Goal: Complete application form

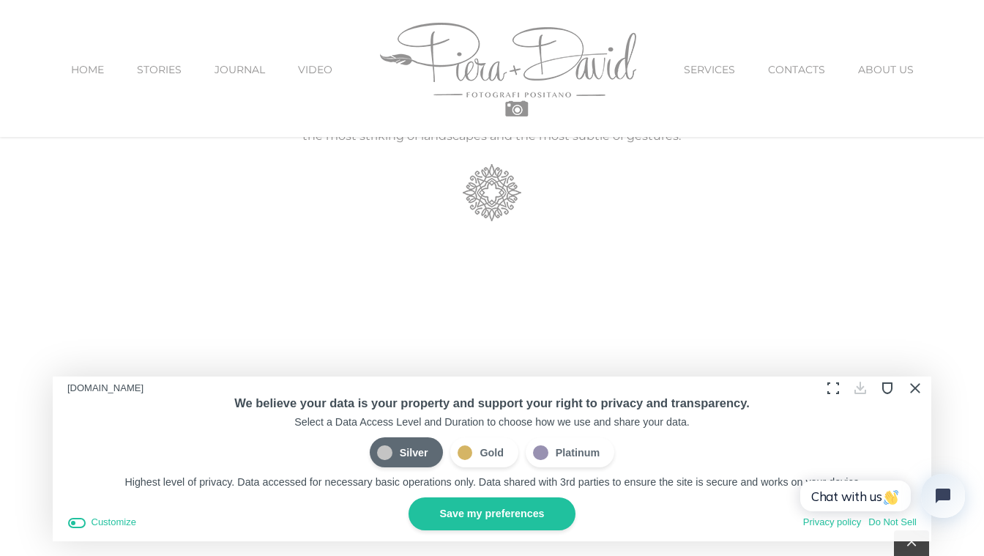
scroll to position [1036, 0]
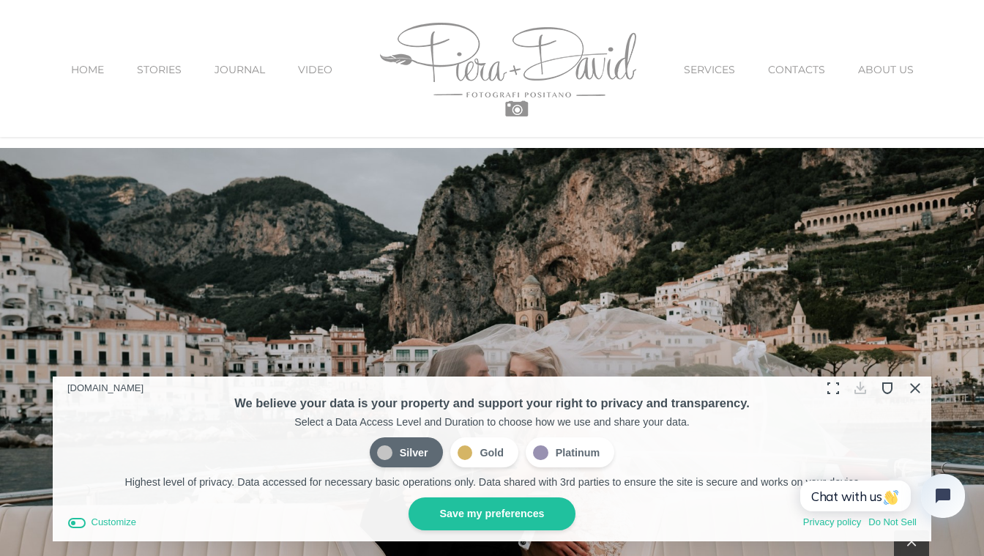
click at [913, 388] on button "Close Cookie Compliance" at bounding box center [913, 387] width 23 height 23
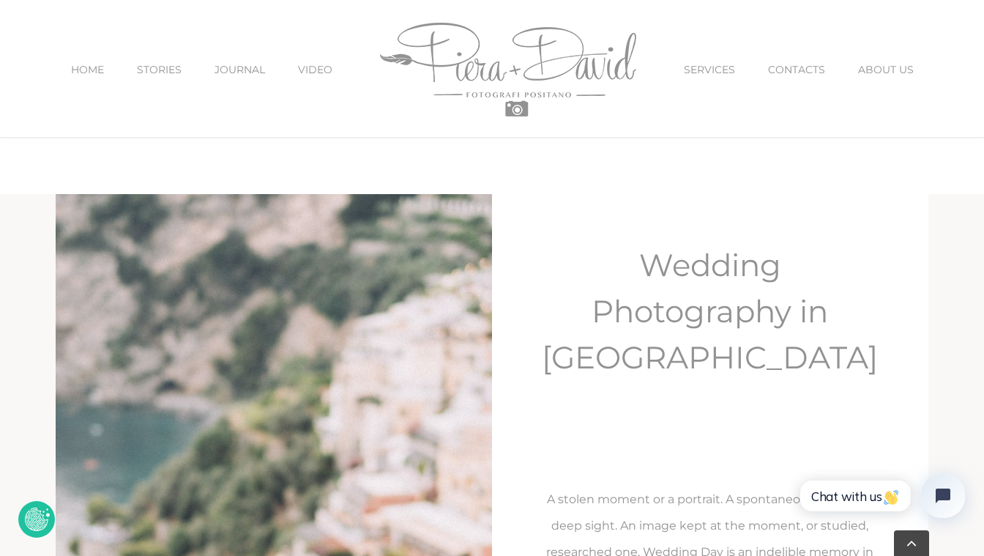
scroll to position [1910, 0]
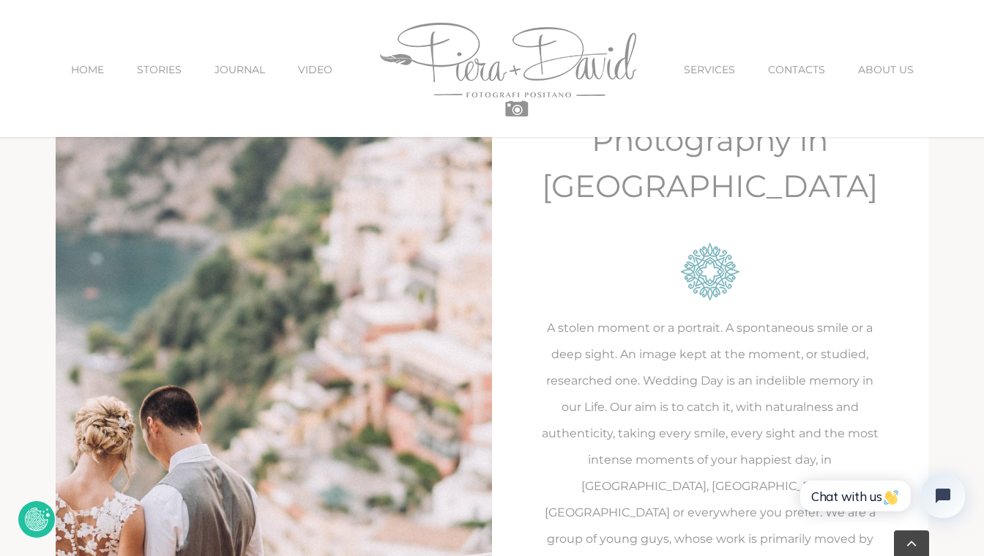
click at [797, 64] on span "CONTACTS" at bounding box center [796, 69] width 57 height 10
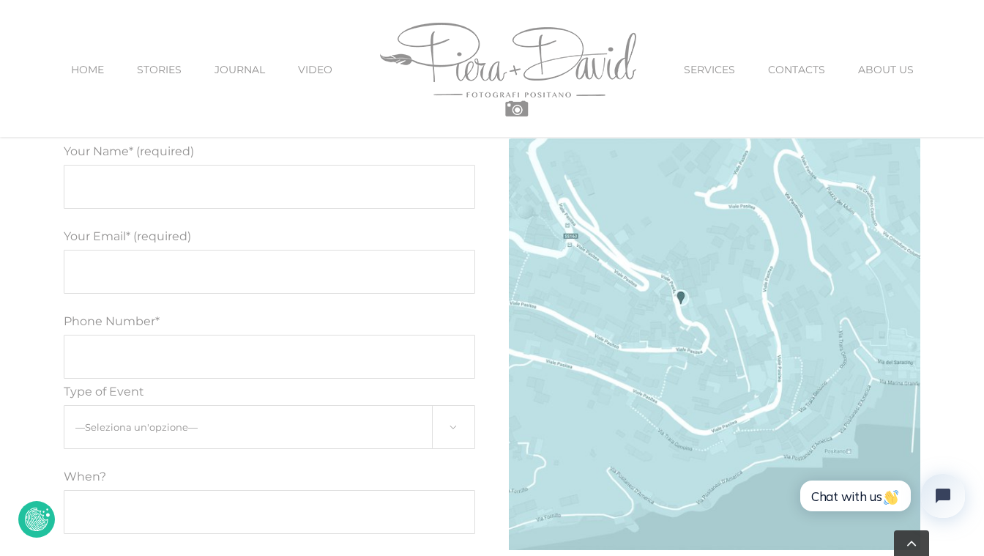
click at [318, 192] on input "Your Name* (required)" at bounding box center [269, 187] width 411 height 44
type input "[PERSON_NAME]"
type input "[PERSON_NAME][EMAIL_ADDRESS][PERSON_NAME][DOMAIN_NAME]"
type input "[PHONE_NUMBER]"
click at [209, 424] on select "—Seleziona un'opzione— Engagement Proposal Wedding Maternity Children" at bounding box center [269, 427] width 411 height 44
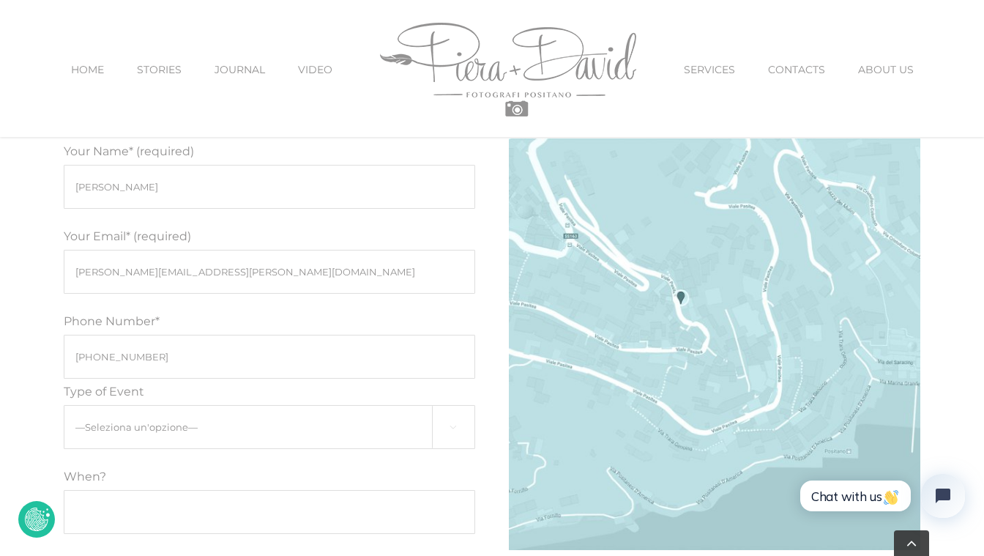
select select "Proposal"
click at [64, 405] on select "—Seleziona un'opzione— Engagement Proposal Wedding Maternity Children" at bounding box center [269, 427] width 411 height 44
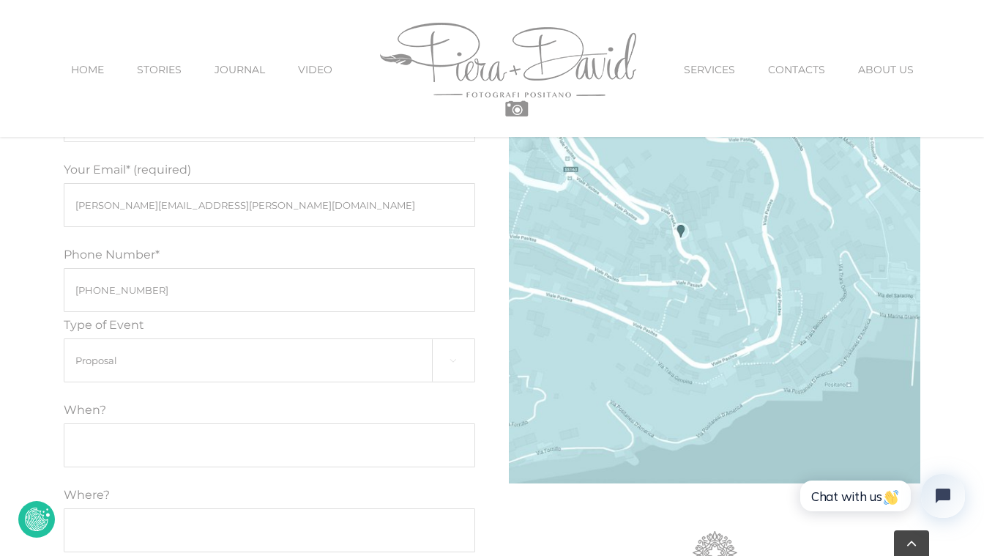
scroll to position [919, 0]
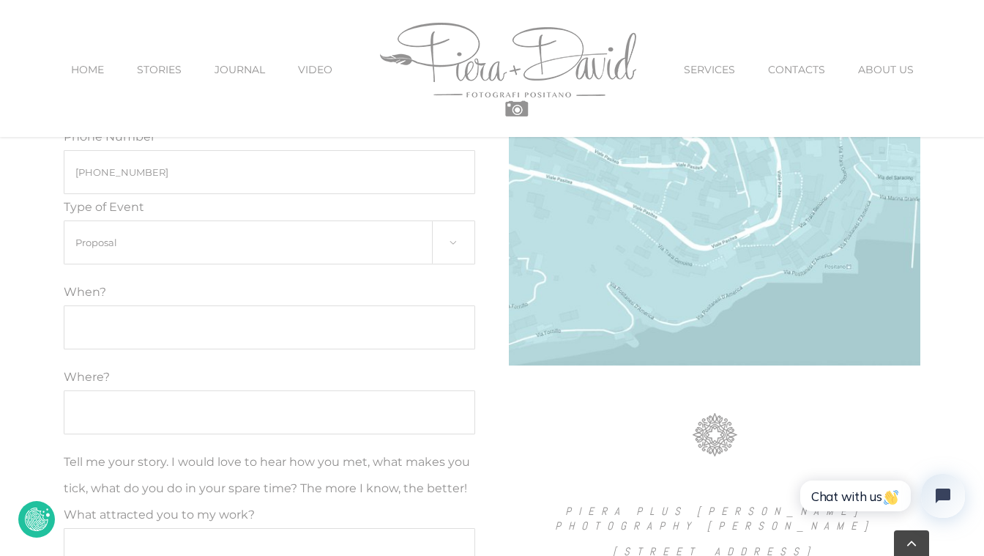
click at [196, 322] on input "Modulo di contatto" at bounding box center [269, 327] width 411 height 44
type input "[DATE]"
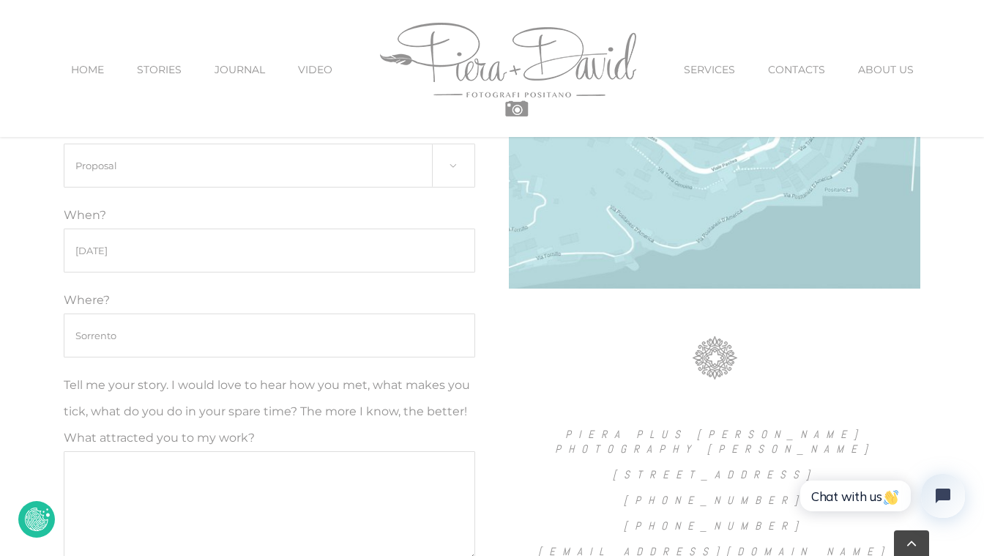
scroll to position [1164, 0]
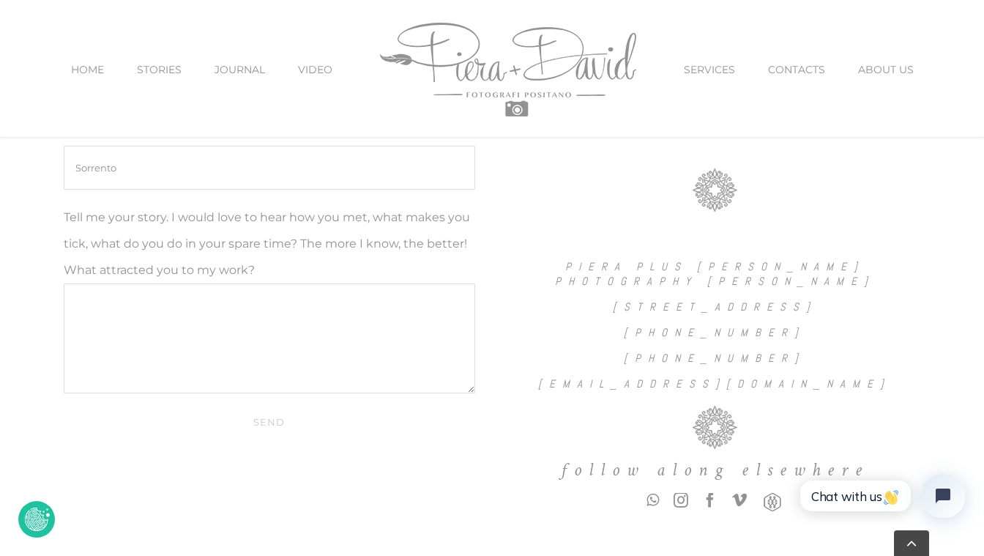
click at [201, 281] on p "Tell me your story. I would love to hear how you met, what makes you tick, what…" at bounding box center [269, 298] width 411 height 189
type input "Sorrento"
click at [197, 302] on textarea "Tell me your story. I would love to hear how you met, what makes you tick, what…" at bounding box center [269, 338] width 411 height 110
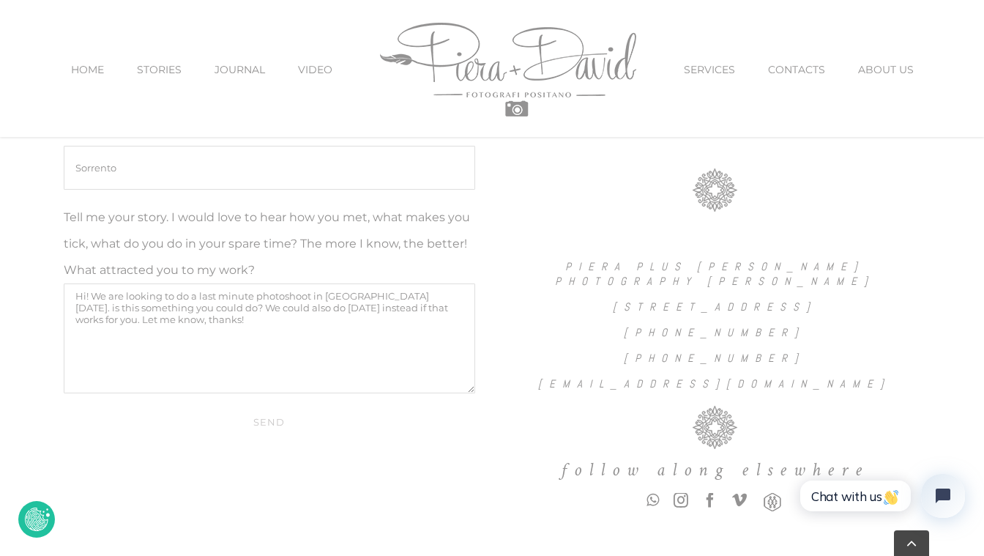
type textarea "Hi! We are looking to do a last minute photoshoot in [GEOGRAPHIC_DATA] [DATE]. …"
click at [272, 420] on input "Send" at bounding box center [269, 422] width 411 height 28
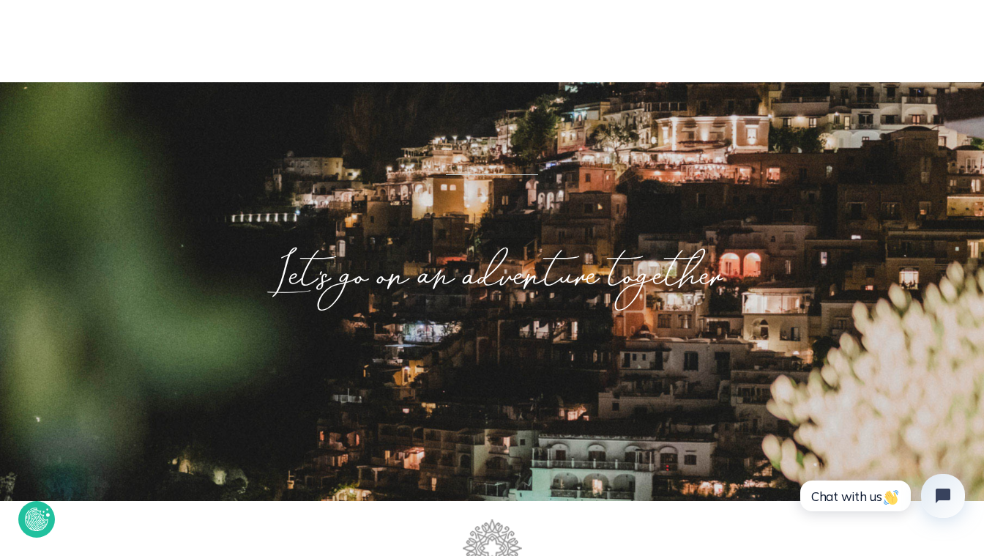
scroll to position [0, 0]
